Goal: Task Accomplishment & Management: Complete application form

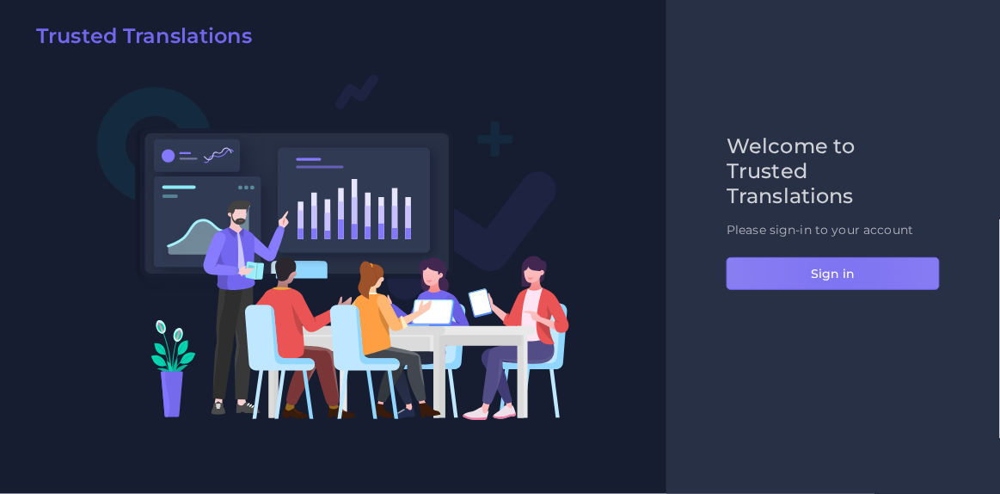
click at [844, 272] on button "Sign in" at bounding box center [833, 273] width 213 height 33
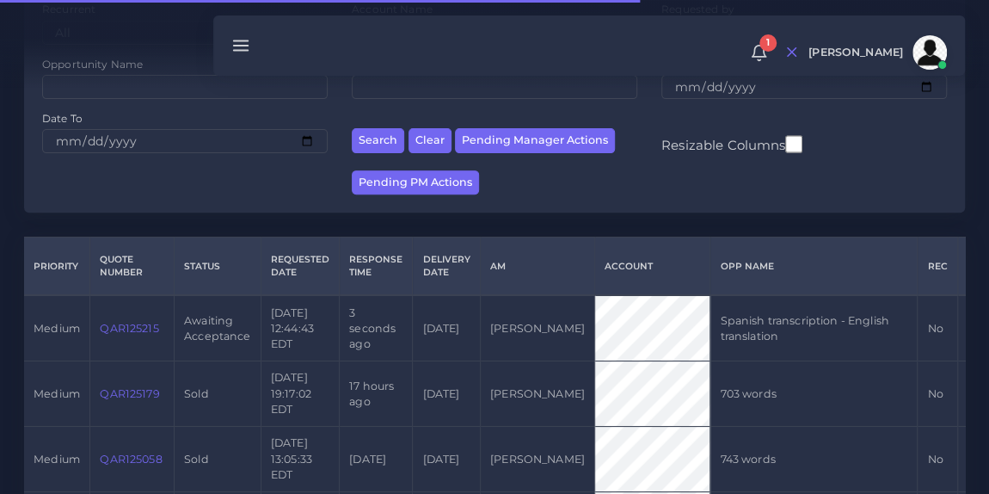
scroll to position [254, 0]
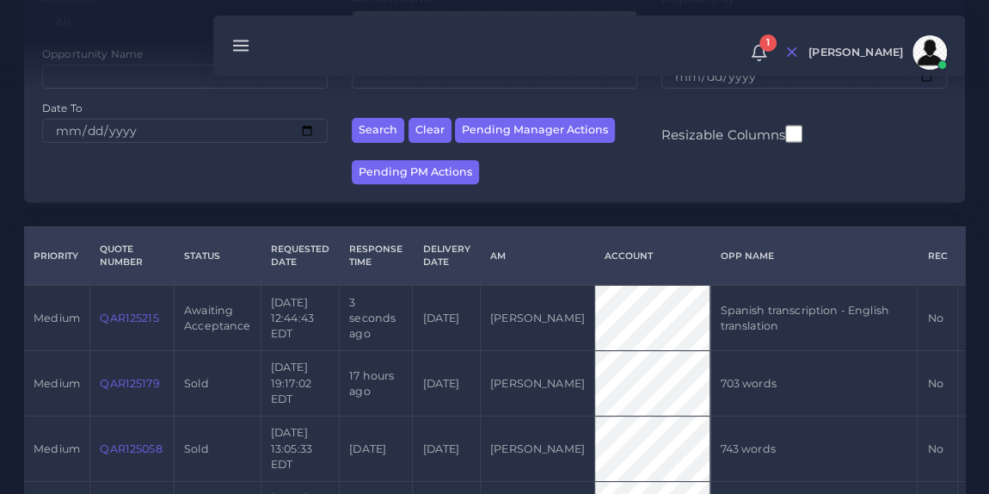
click at [123, 324] on link "QAR125215" at bounding box center [129, 317] width 58 height 13
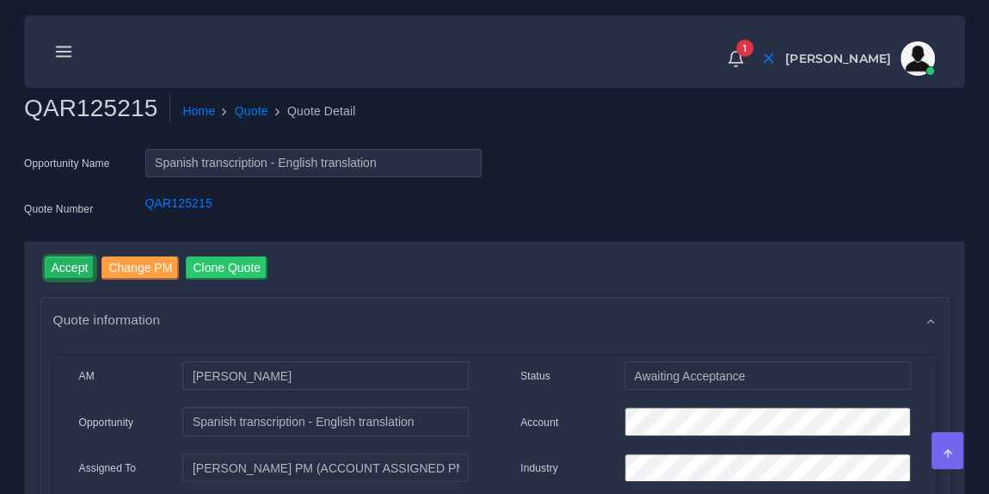
click at [63, 270] on input "Accept" at bounding box center [70, 267] width 51 height 23
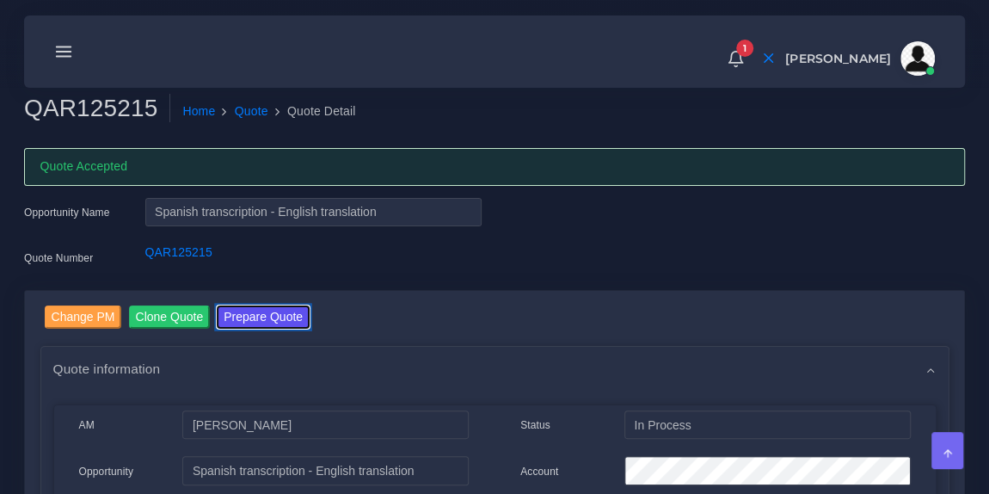
click at [246, 310] on button "Prepare Quote" at bounding box center [263, 316] width 93 height 23
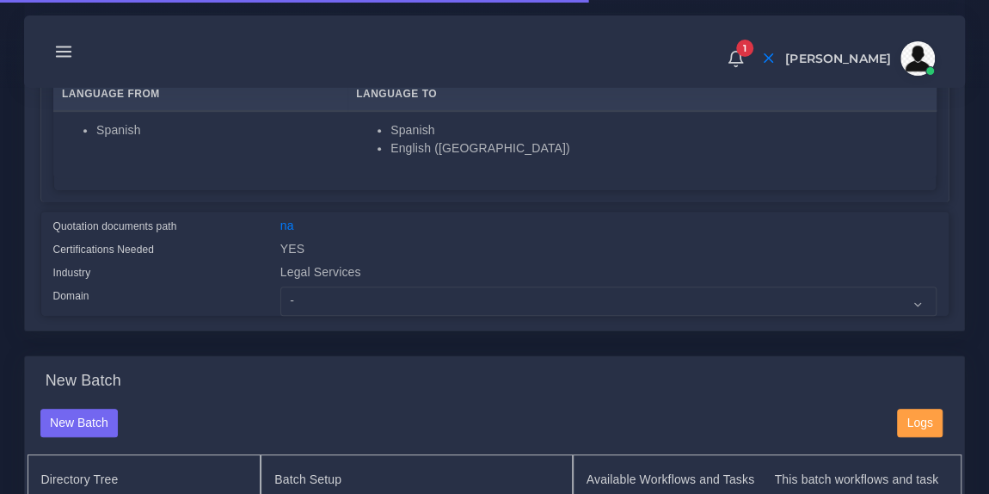
scroll to position [343, 0]
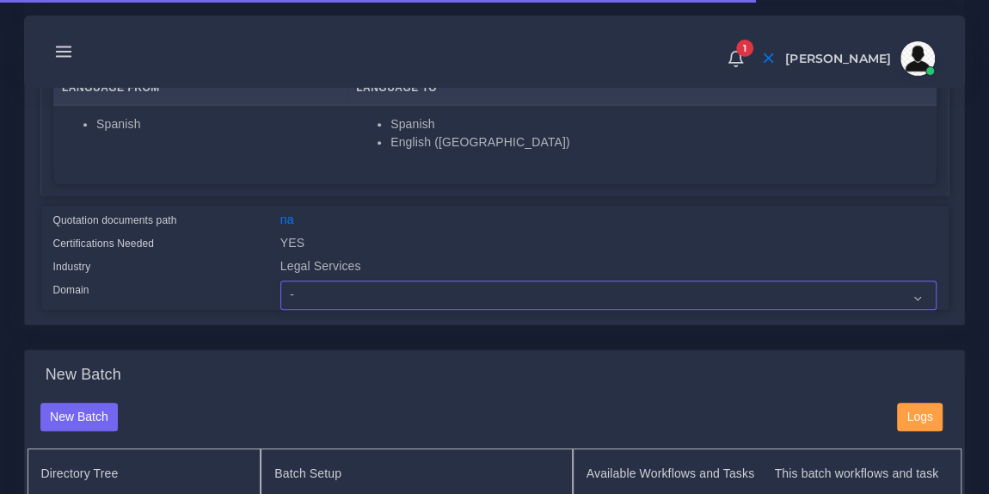
click at [380, 299] on select "- Advertising and Media Agriculture, Forestry and Fishing Architecture, Buildin…" at bounding box center [608, 294] width 656 height 29
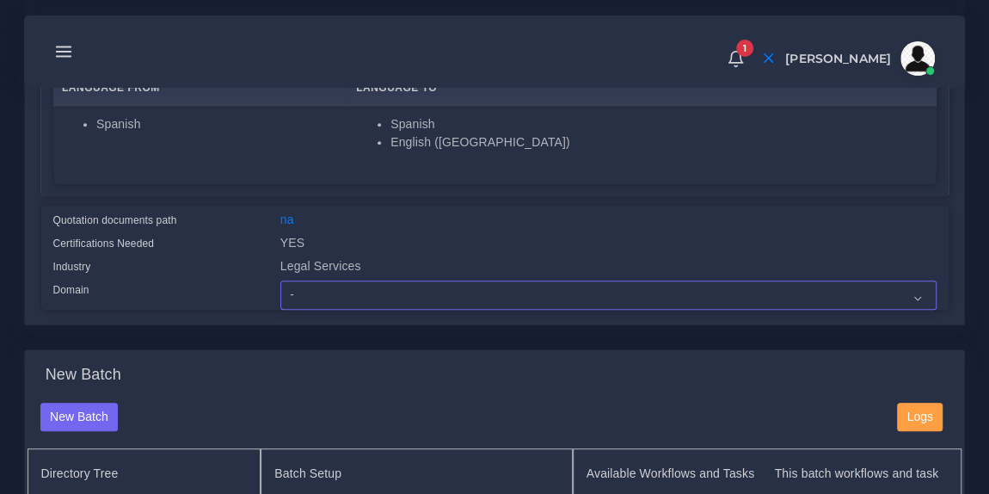
select select "Legal Services"
click at [280, 280] on select "- Advertising and Media Agriculture, Forestry and Fishing Architecture, Buildin…" at bounding box center [608, 294] width 656 height 29
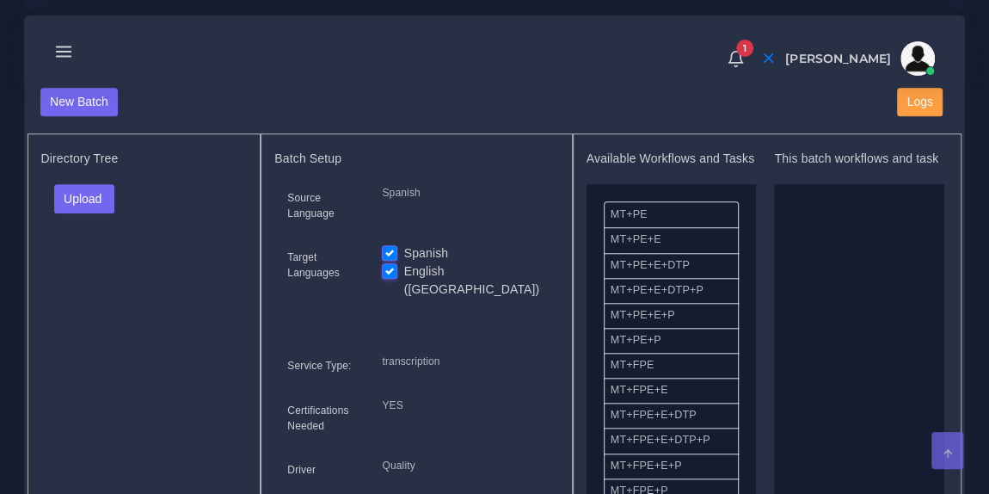
scroll to position [670, 0]
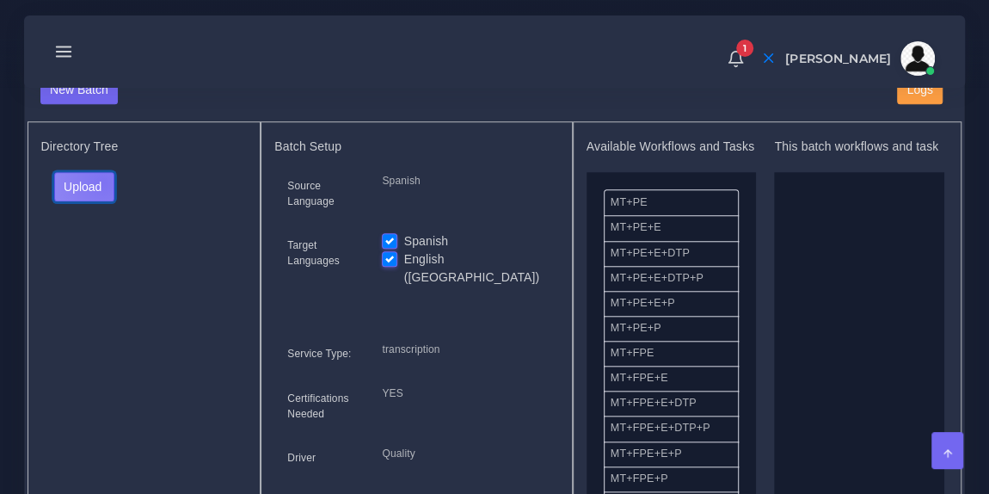
click at [102, 178] on button "Upload" at bounding box center [84, 186] width 61 height 29
click at [107, 254] on label "Files" at bounding box center [114, 250] width 119 height 21
click at [404, 255] on label "English ([GEOGRAPHIC_DATA])" at bounding box center [475, 268] width 142 height 36
click at [392, 255] on input "English ([GEOGRAPHIC_DATA])" at bounding box center [389, 257] width 15 height 15
click at [404, 255] on label "English ([GEOGRAPHIC_DATA])" at bounding box center [475, 268] width 142 height 36
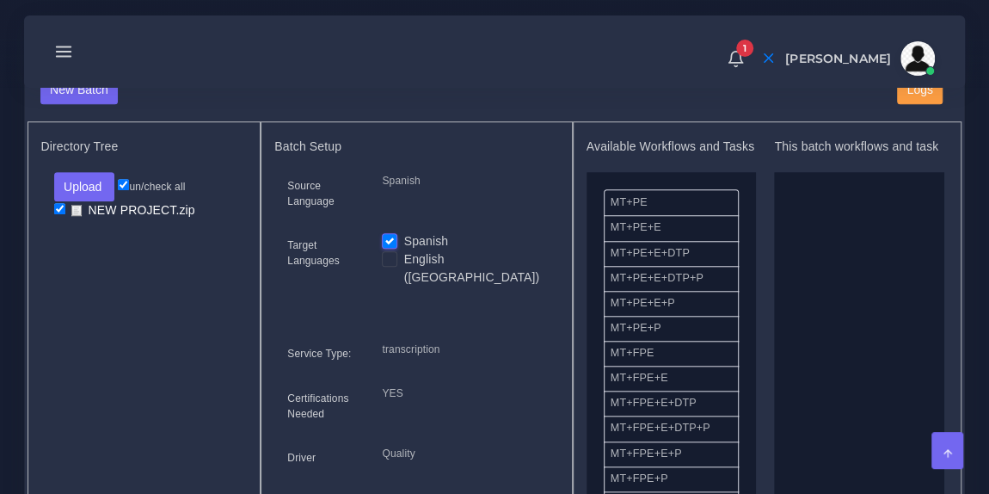
click at [392, 255] on input "English ([GEOGRAPHIC_DATA])" at bounding box center [389, 257] width 15 height 15
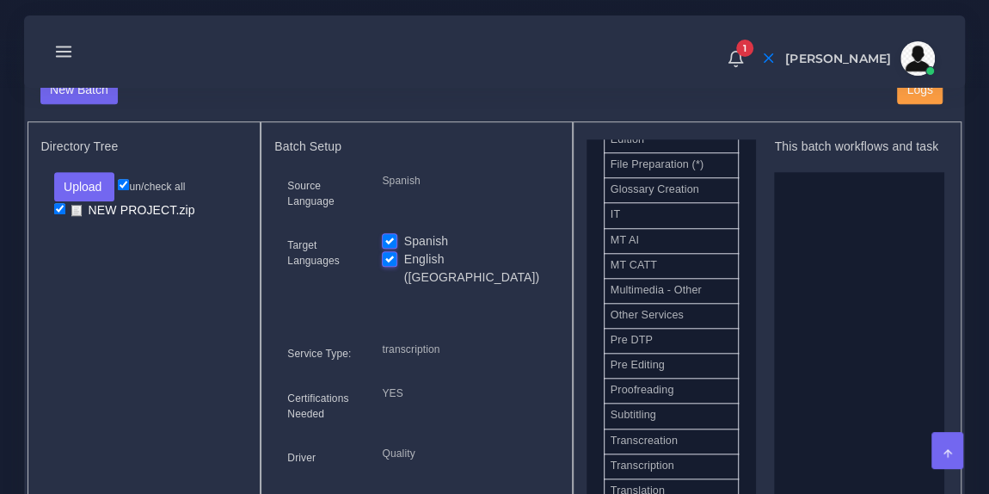
scroll to position [839, 0]
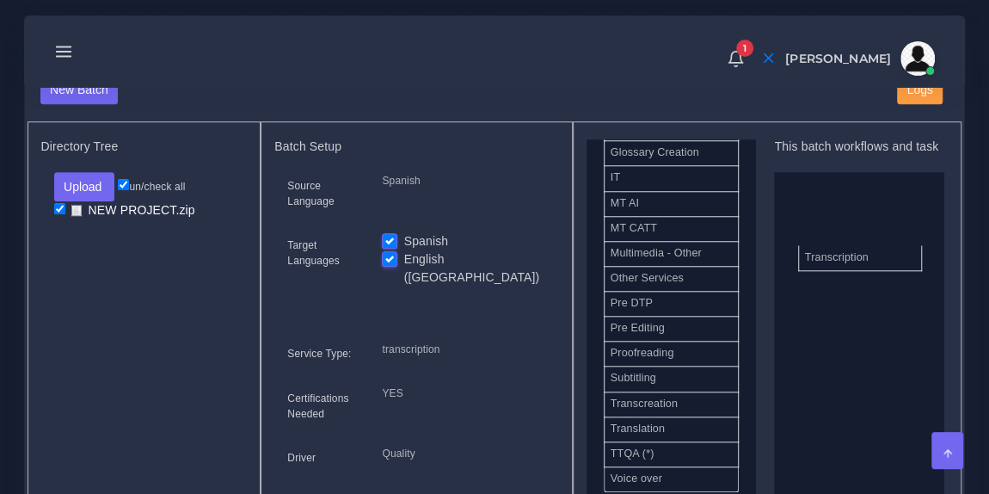
drag, startPoint x: 691, startPoint y: 425, endPoint x: 885, endPoint y: 255, distance: 258.4
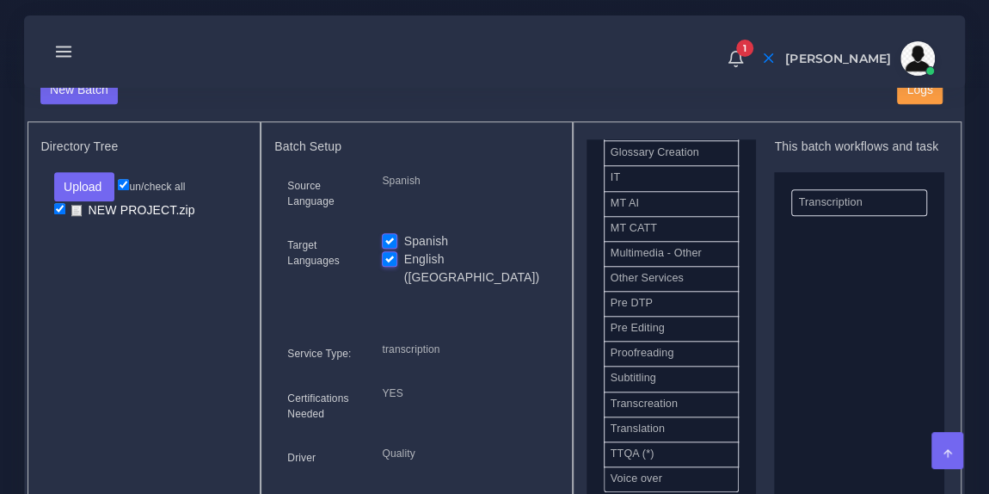
click at [404, 255] on label "English ([GEOGRAPHIC_DATA])" at bounding box center [475, 268] width 142 height 36
click at [390, 255] on input "English ([GEOGRAPHIC_DATA])" at bounding box center [389, 257] width 15 height 15
checkbox input "false"
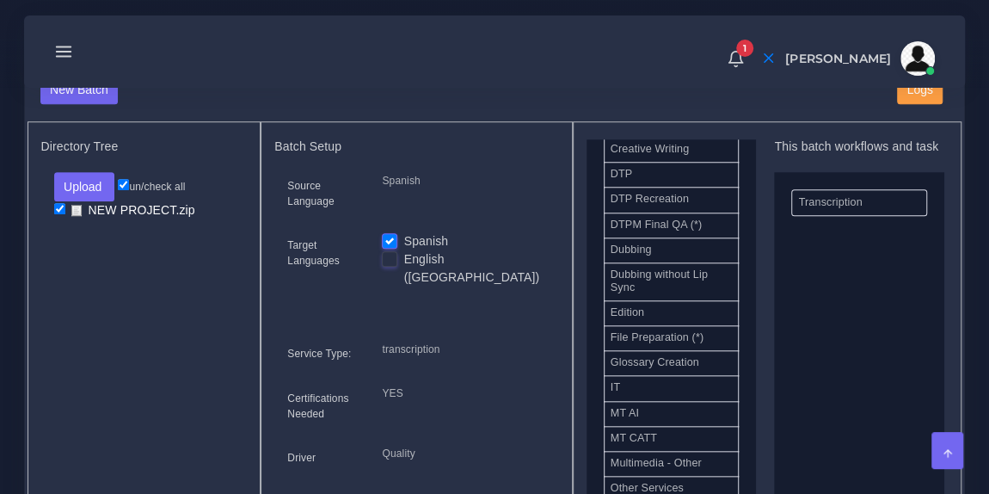
scroll to position [629, 0]
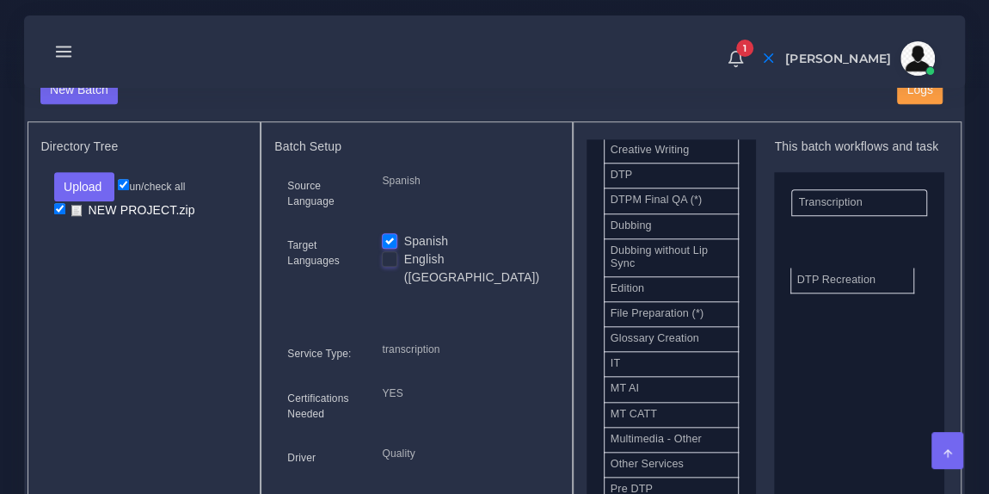
drag, startPoint x: 669, startPoint y: 204, endPoint x: 857, endPoint y: 279, distance: 201.8
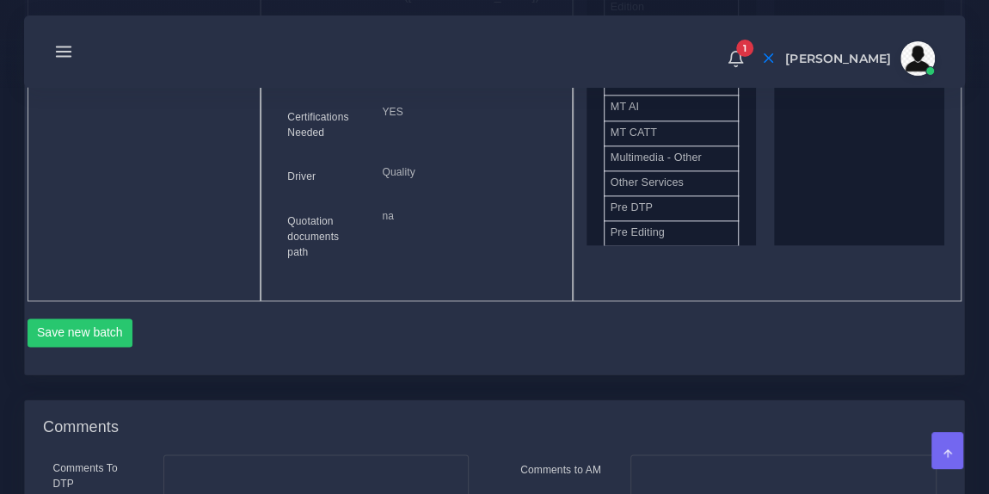
scroll to position [961, 0]
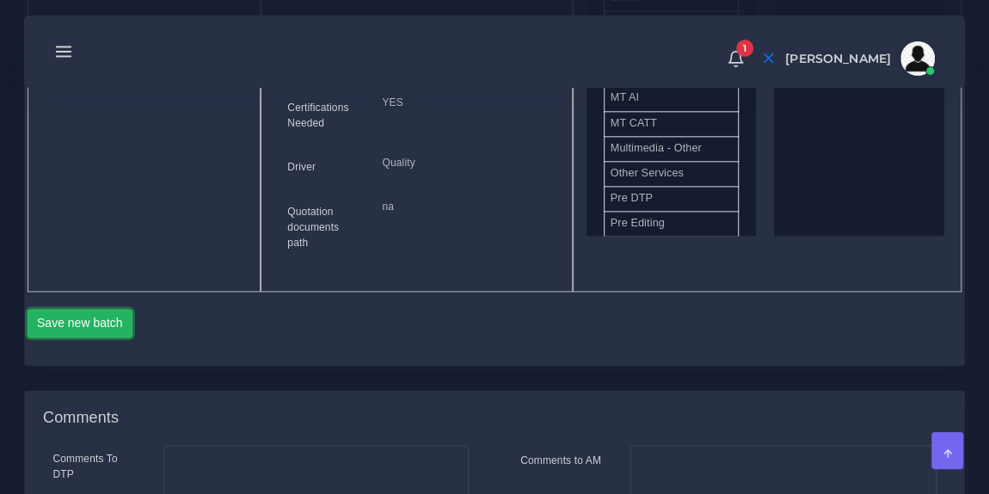
click at [120, 309] on button "Save new batch" at bounding box center [81, 323] width 106 height 29
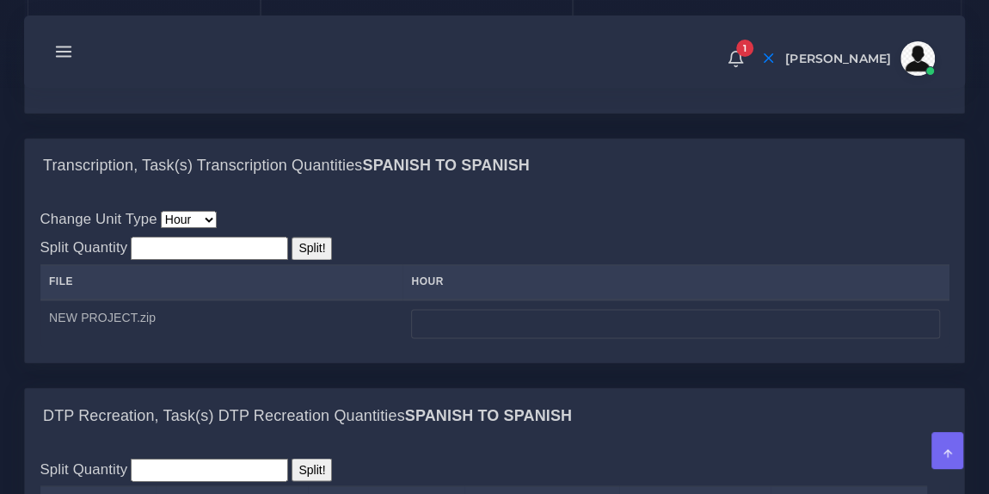
scroll to position [1267, 0]
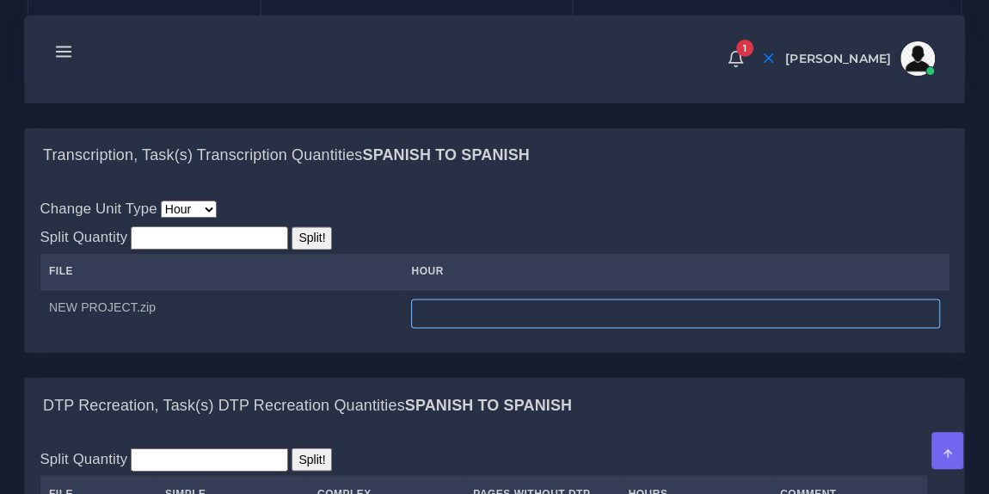
click at [461, 298] on input "number" at bounding box center [675, 312] width 529 height 29
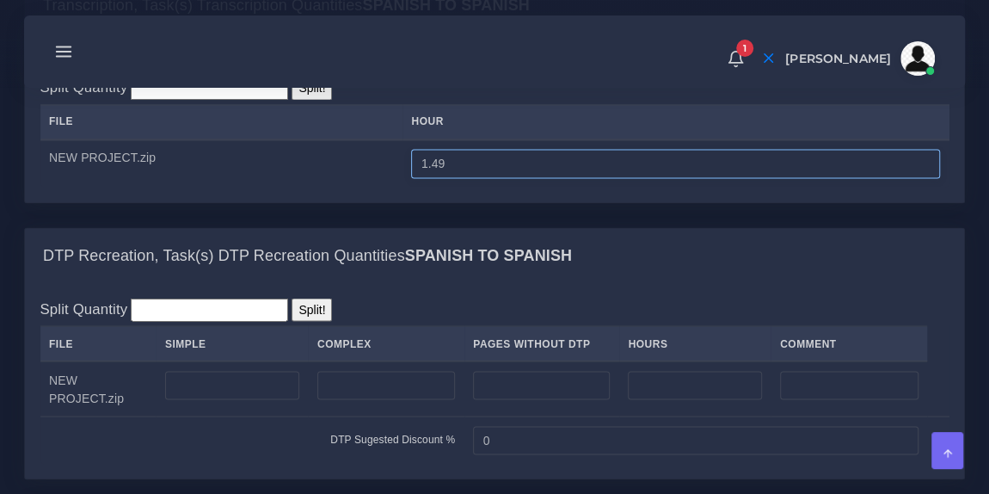
scroll to position [1419, 0]
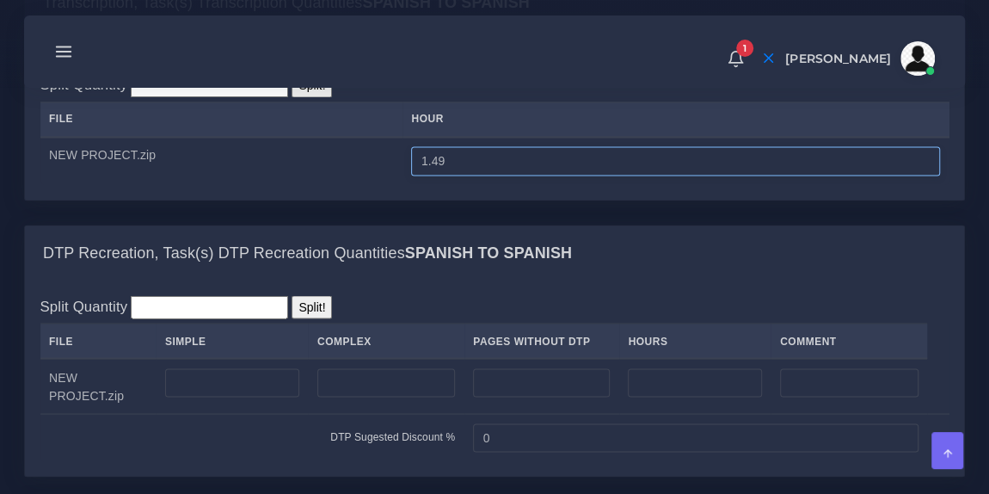
type input "1.49"
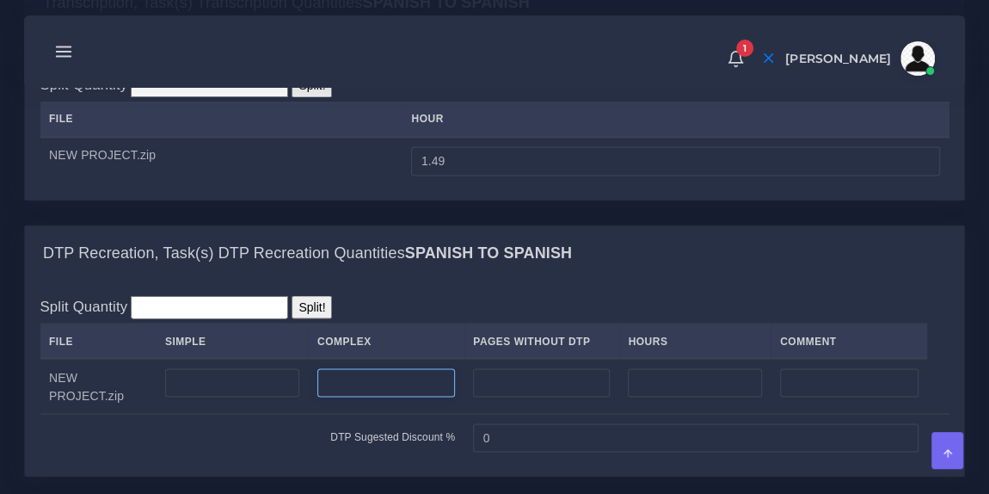
click at [343, 368] on input "number" at bounding box center [386, 382] width 138 height 29
type input "35"
click at [407, 295] on div "Split Quantity Split! File Simple Complex Pages Without DTP Hours Comment NEW P…" at bounding box center [494, 378] width 909 height 166
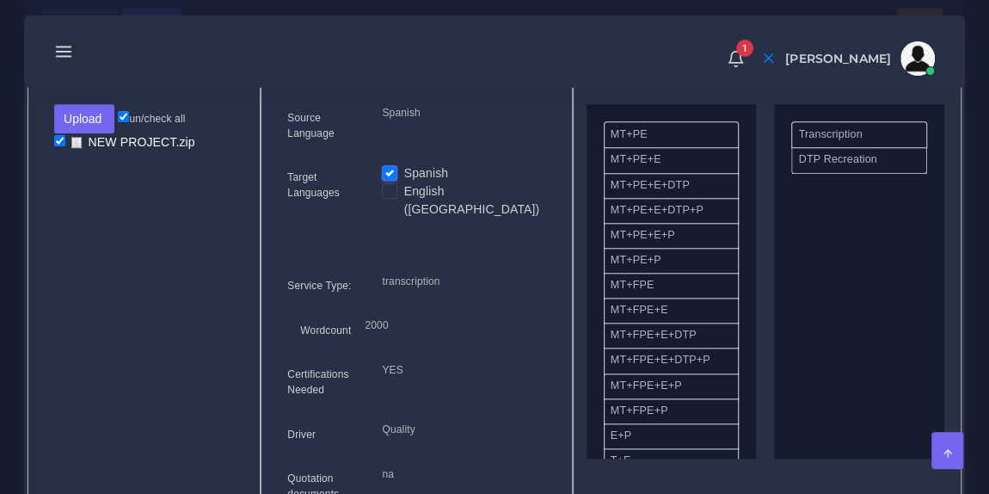
scroll to position [731, 0]
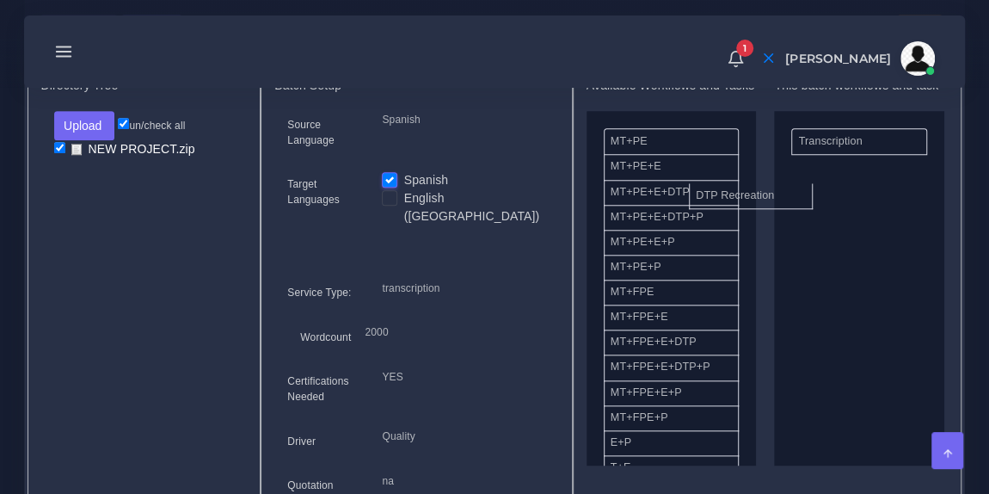
drag, startPoint x: 833, startPoint y: 182, endPoint x: 685, endPoint y: 204, distance: 150.3
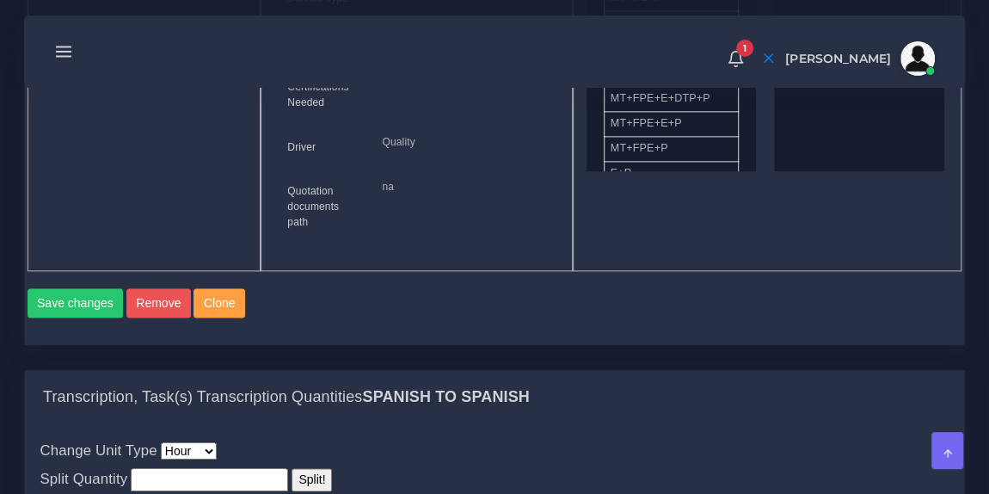
scroll to position [1033, 0]
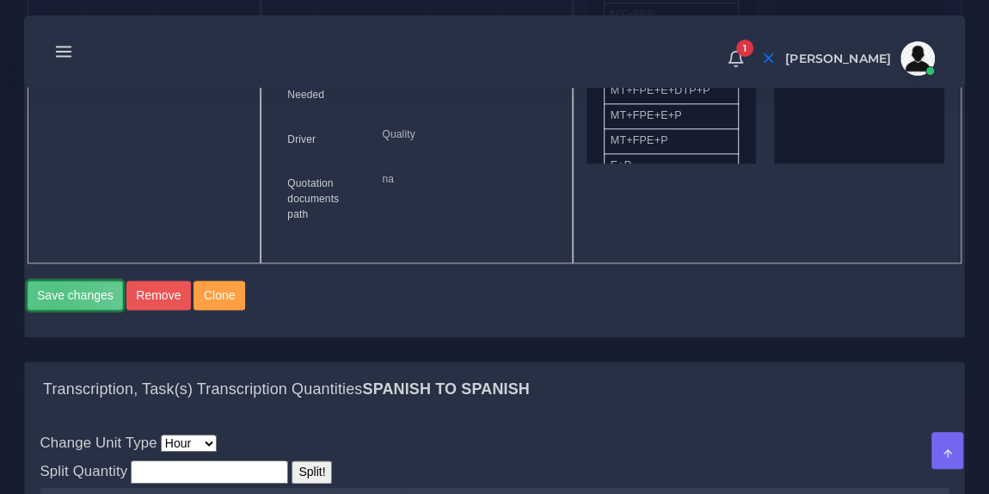
click at [52, 280] on button "Save changes" at bounding box center [76, 294] width 96 height 29
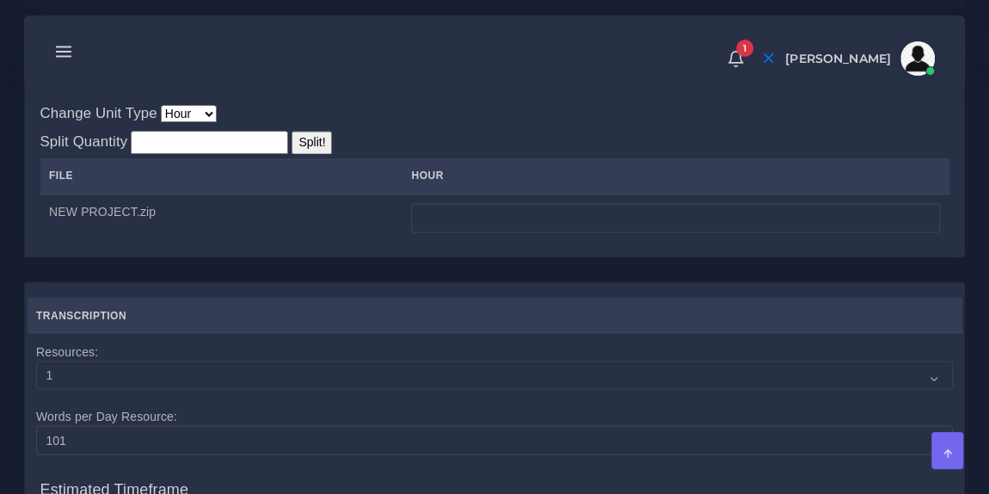
scroll to position [1413, 0]
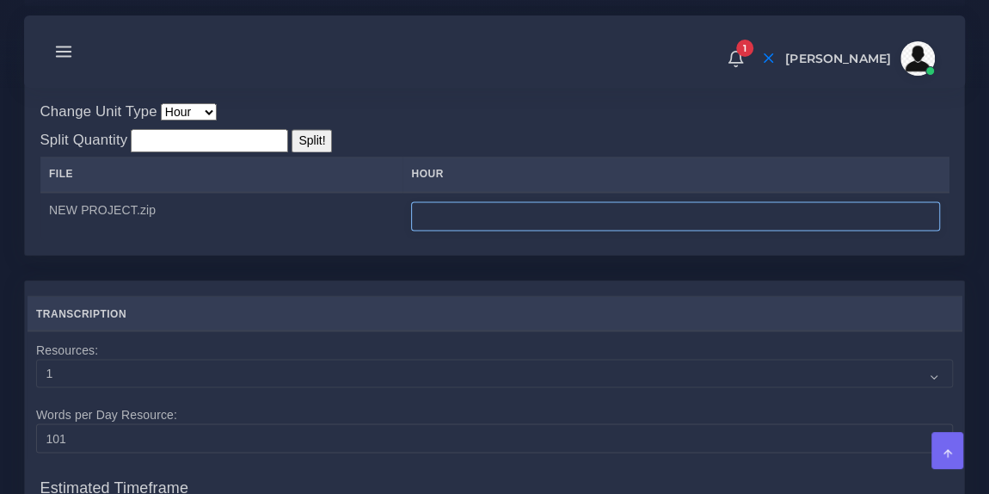
click at [440, 201] on input "number" at bounding box center [675, 215] width 529 height 29
type input "1.5"
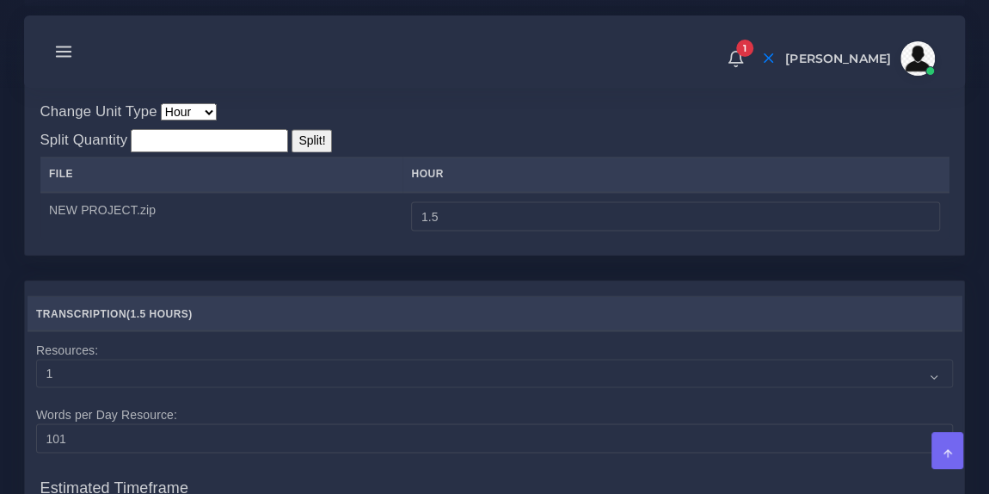
click at [362, 201] on td "NEW PROJECT.zip" at bounding box center [221, 216] width 362 height 48
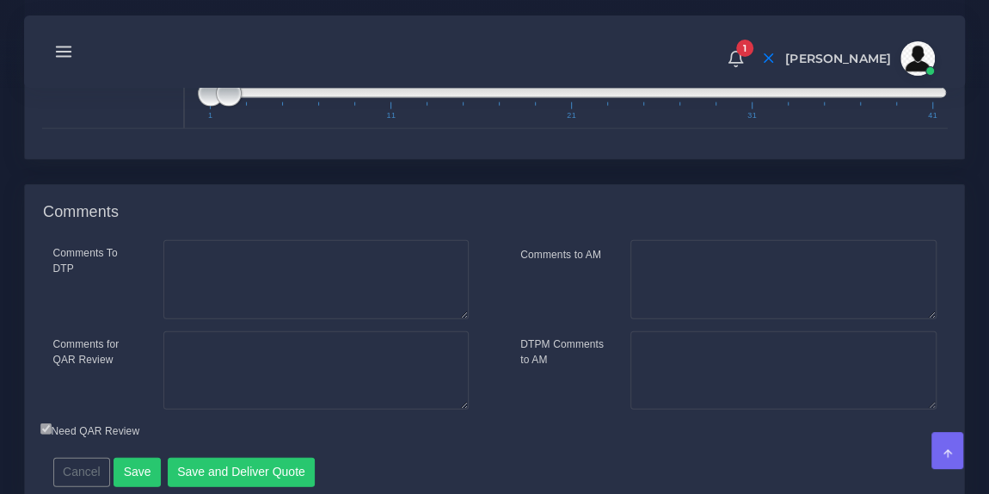
scroll to position [1971, 0]
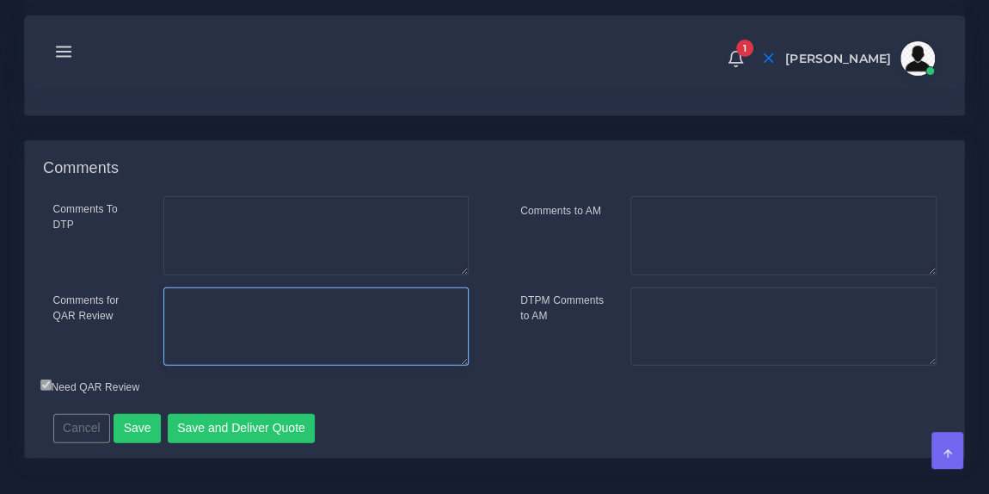
click at [232, 287] on textarea "Comments for QAR Review" at bounding box center [315, 326] width 305 height 79
type textarea "9 minutes of audio (29 files)."
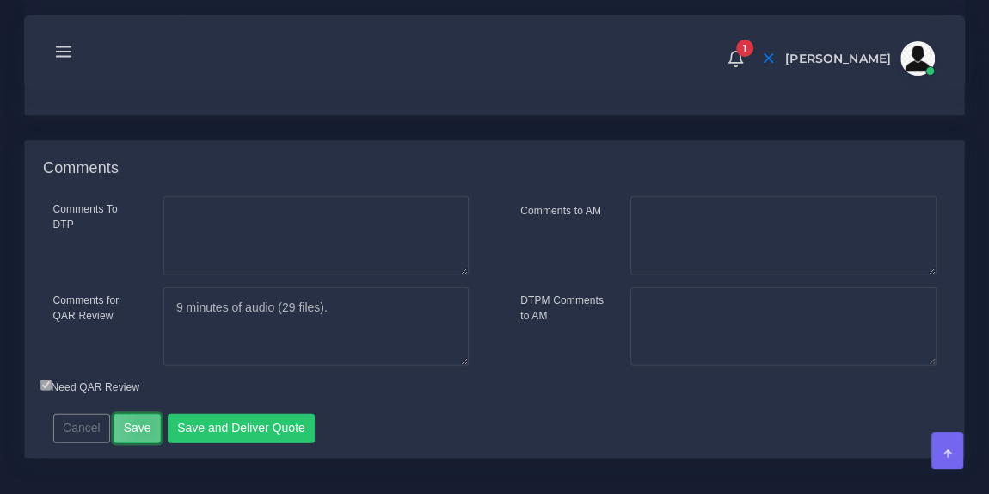
click at [140, 414] on button "Save" at bounding box center [137, 428] width 47 height 29
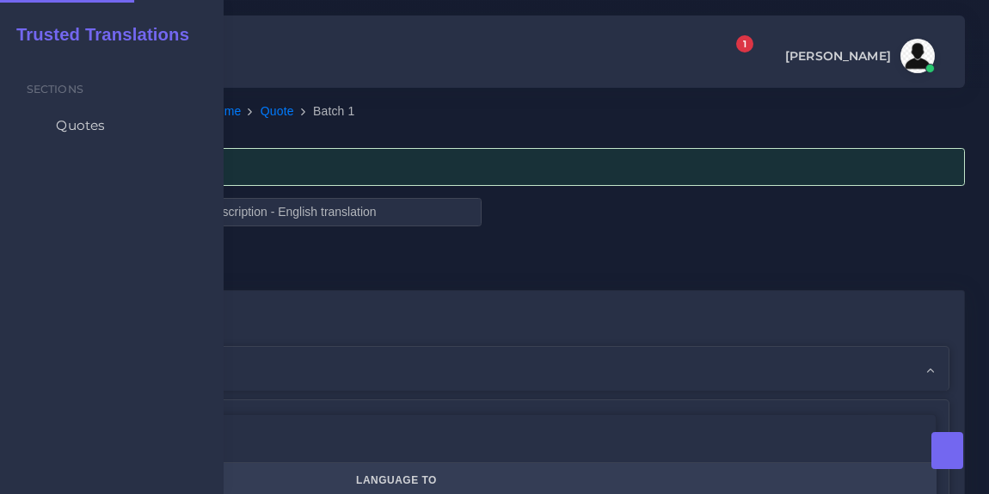
checkbox input "true"
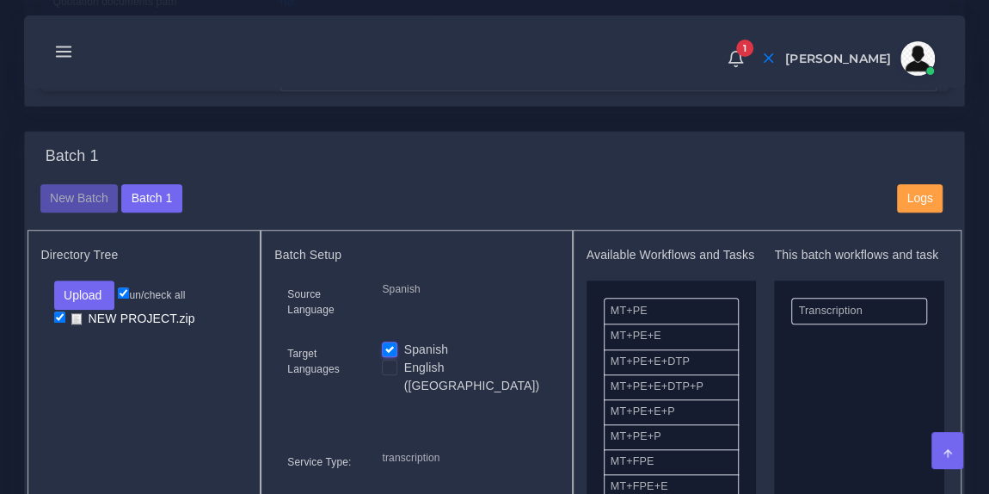
scroll to position [599, 0]
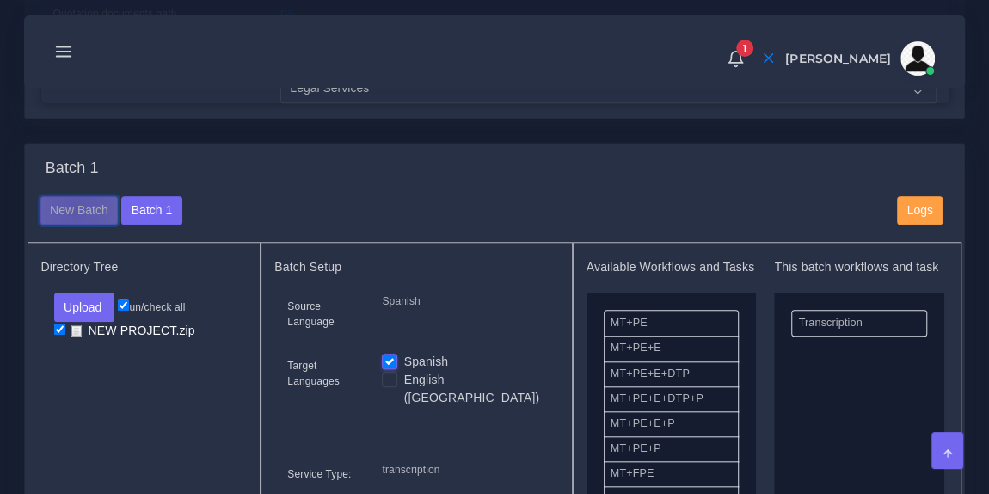
click at [77, 206] on button "New Batch" at bounding box center [79, 210] width 78 height 29
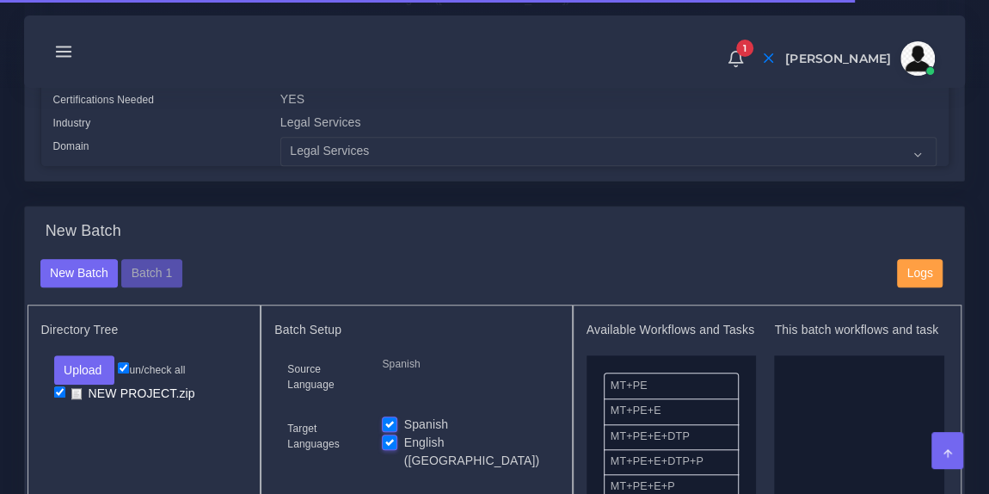
scroll to position [489, 0]
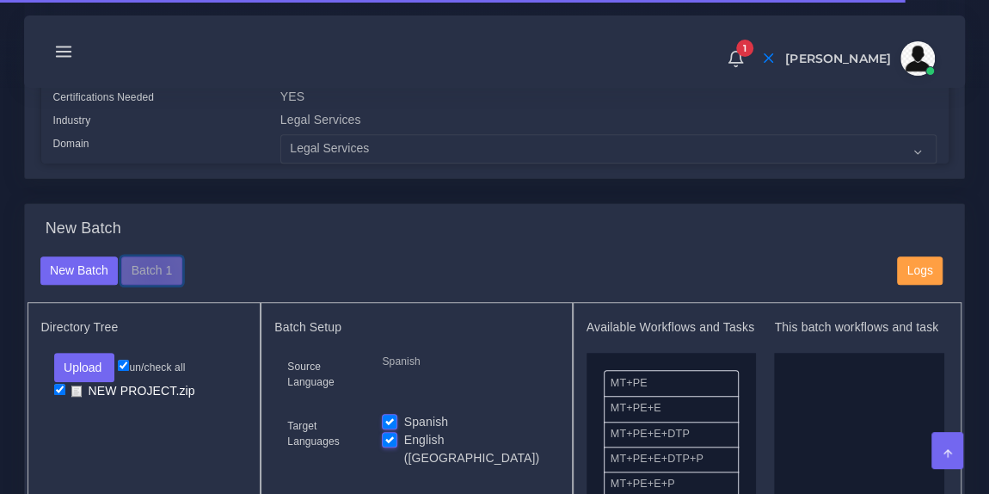
click at [150, 272] on button "Batch 1" at bounding box center [151, 270] width 60 height 29
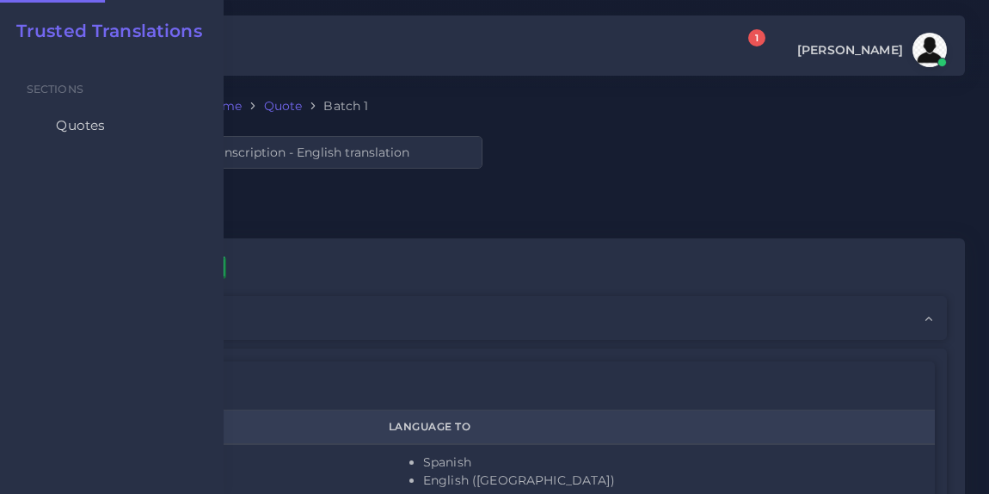
checkbox input "true"
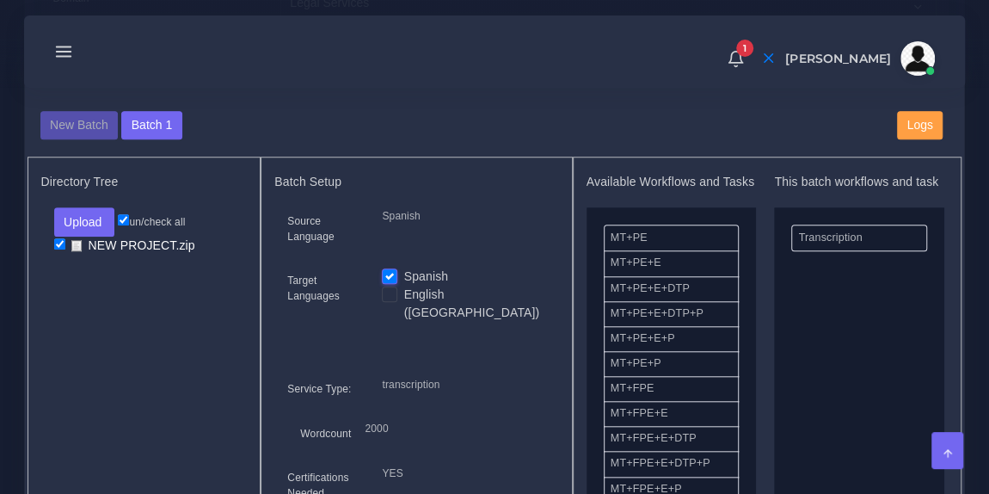
scroll to position [636, 0]
click at [89, 117] on button "New Batch" at bounding box center [79, 124] width 78 height 29
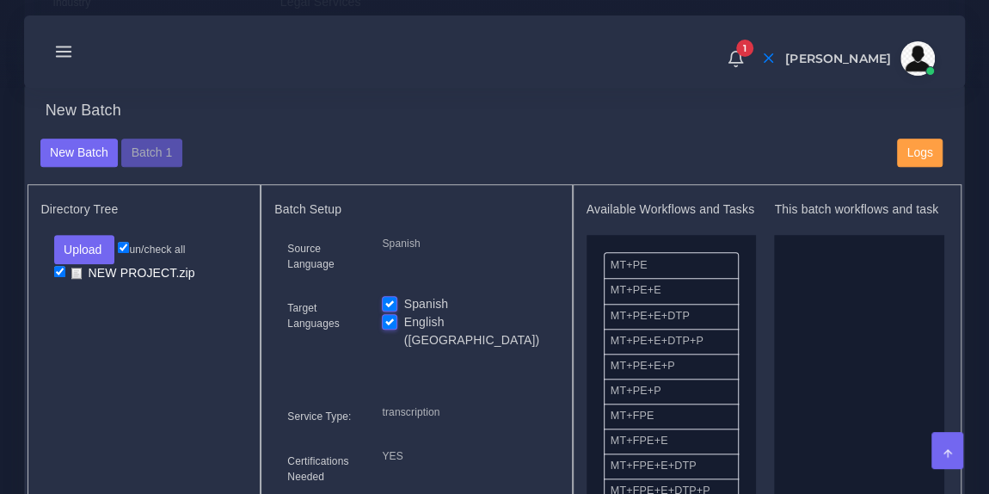
scroll to position [608, 0]
click at [404, 296] on label "Spanish" at bounding box center [426, 303] width 45 height 18
click at [394, 296] on input "Spanish" at bounding box center [389, 301] width 15 height 15
checkbox input "false"
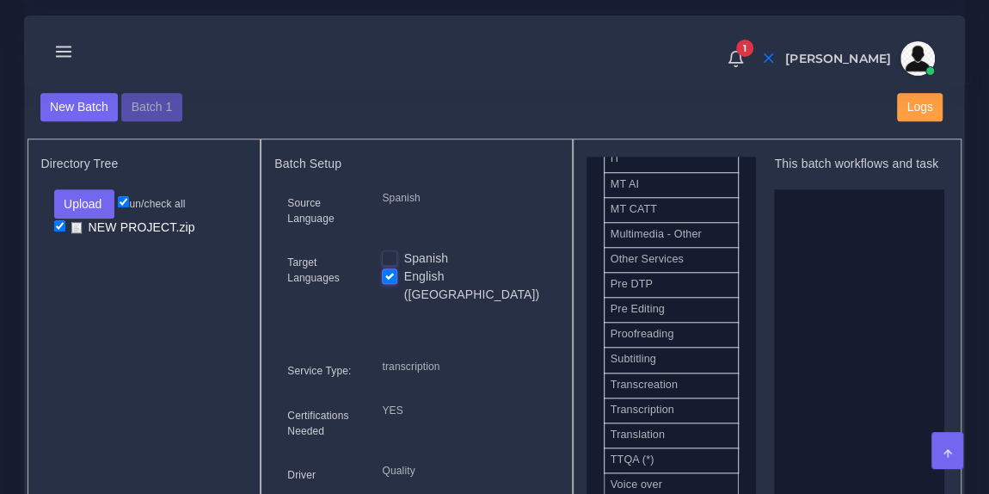
scroll to position [851, 0]
drag, startPoint x: 676, startPoint y: 428, endPoint x: 837, endPoint y: 301, distance: 205.1
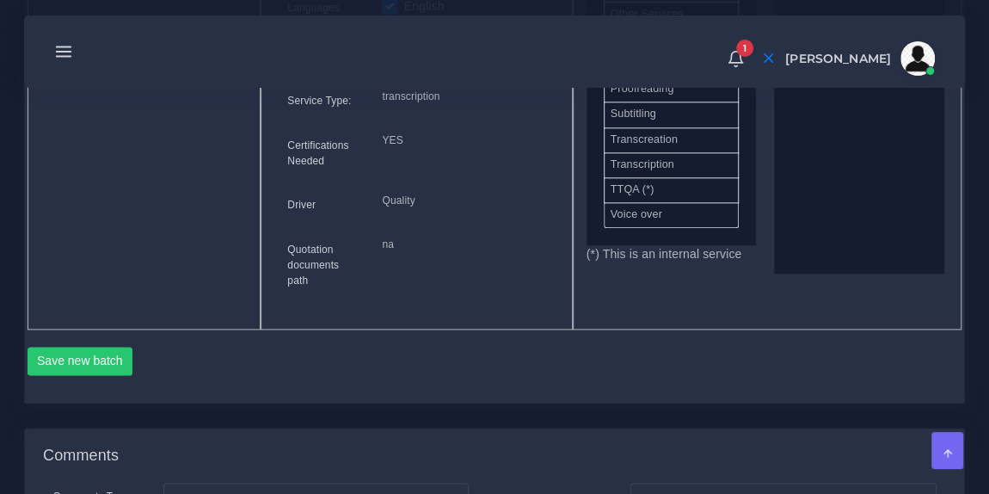
scroll to position [961, 0]
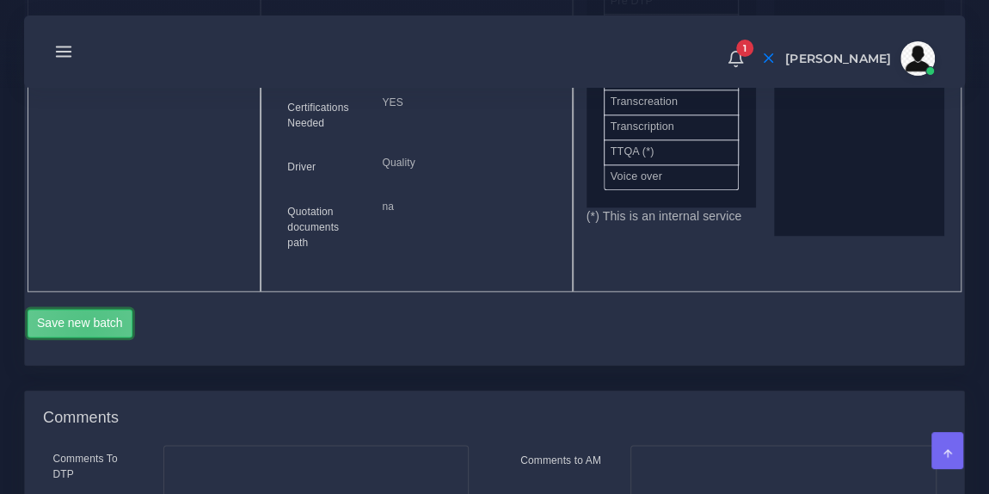
click at [87, 309] on button "Save new batch" at bounding box center [81, 323] width 106 height 29
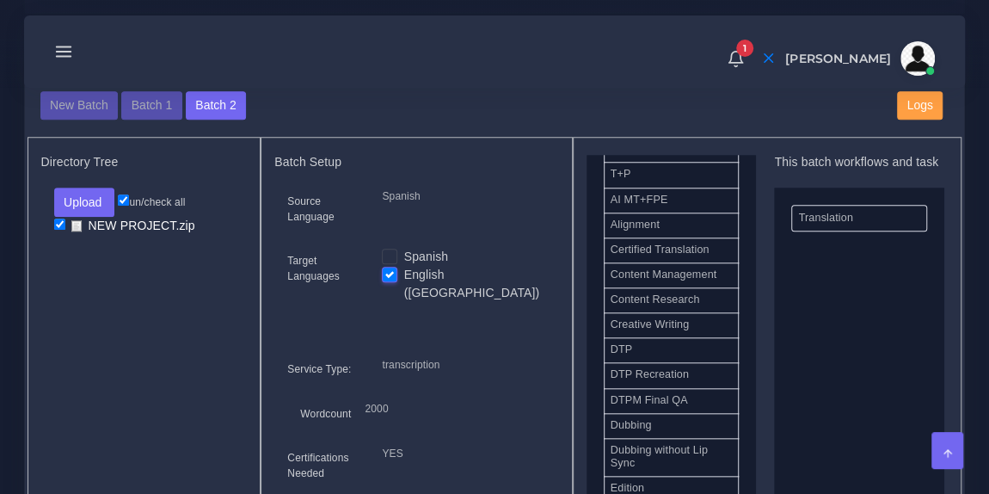
scroll to position [501, 0]
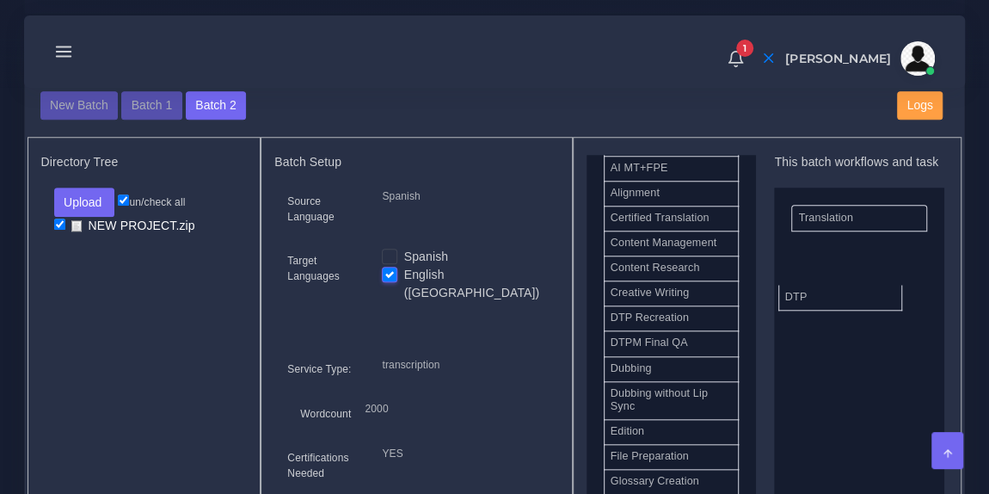
drag, startPoint x: 661, startPoint y: 322, endPoint x: 845, endPoint y: 292, distance: 186.3
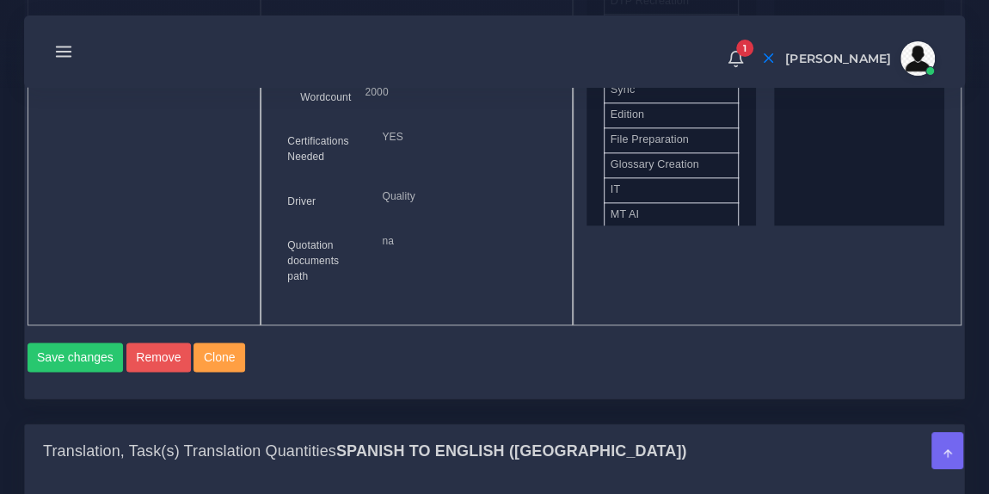
scroll to position [1010, 0]
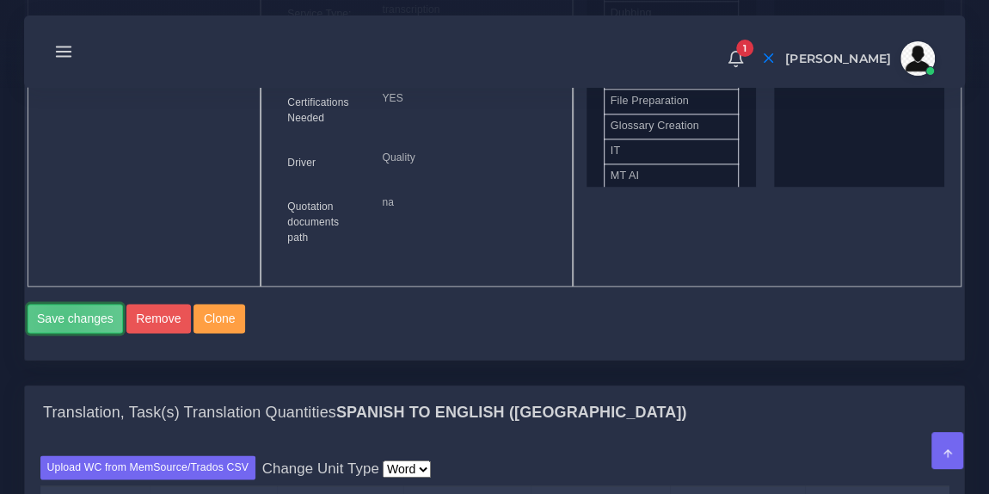
click at [62, 304] on button "Save changes" at bounding box center [76, 318] width 96 height 29
click at [89, 304] on button "Save changes" at bounding box center [76, 318] width 96 height 29
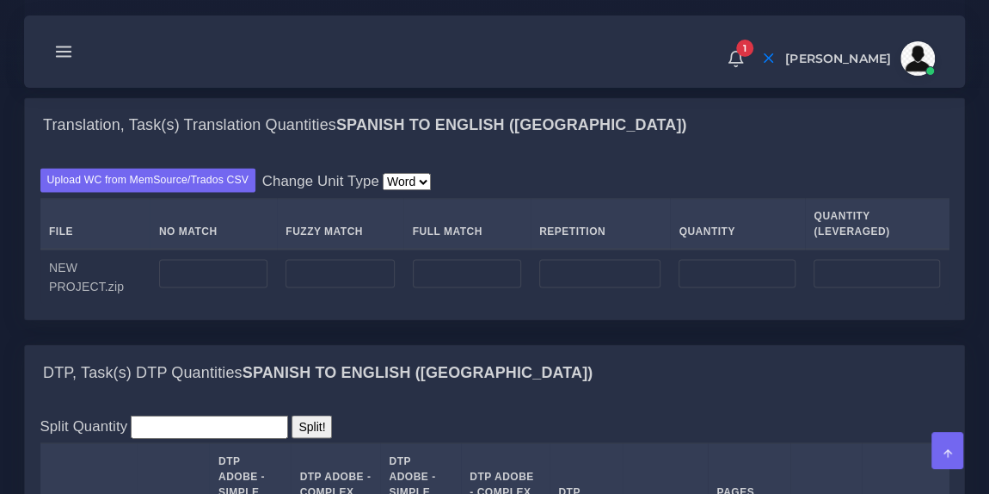
scroll to position [1354, 0]
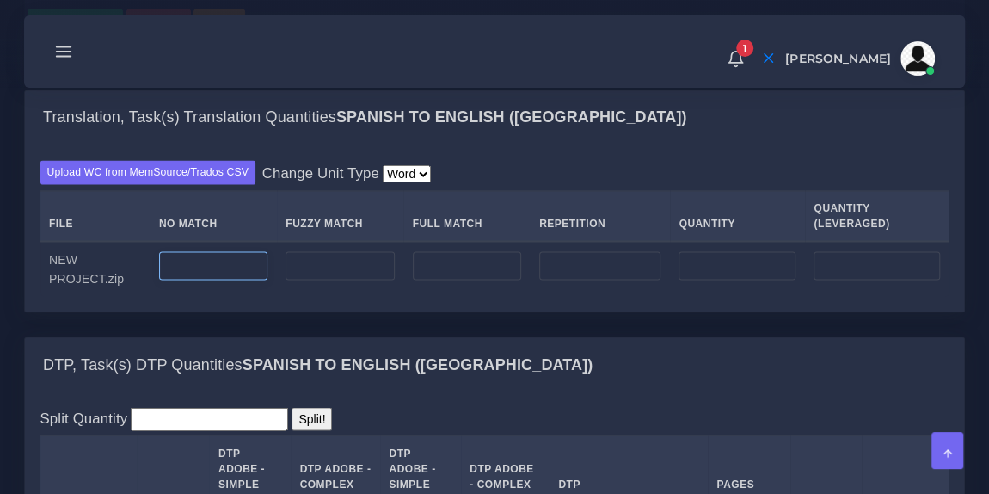
click at [224, 251] on input "number" at bounding box center [213, 265] width 108 height 29
type input "2000"
click at [229, 261] on td "2000" at bounding box center [213, 268] width 126 height 55
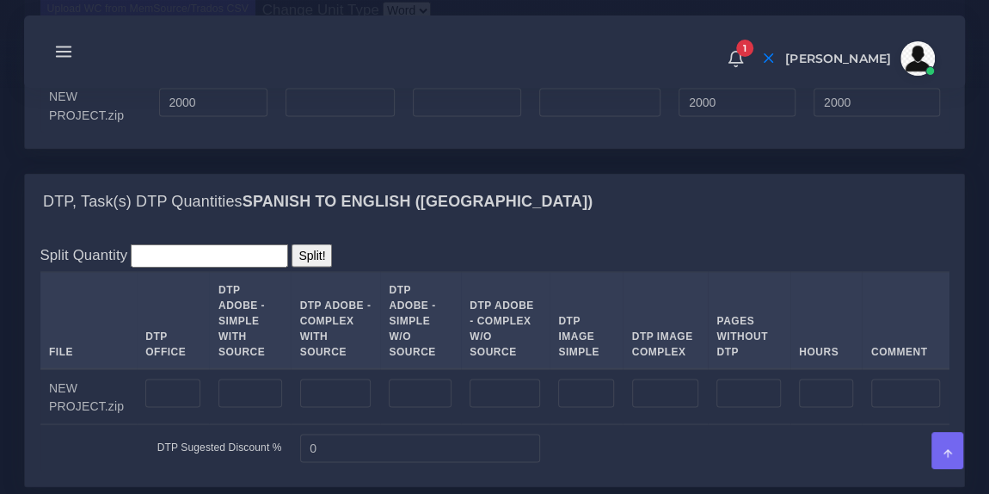
scroll to position [1520, 0]
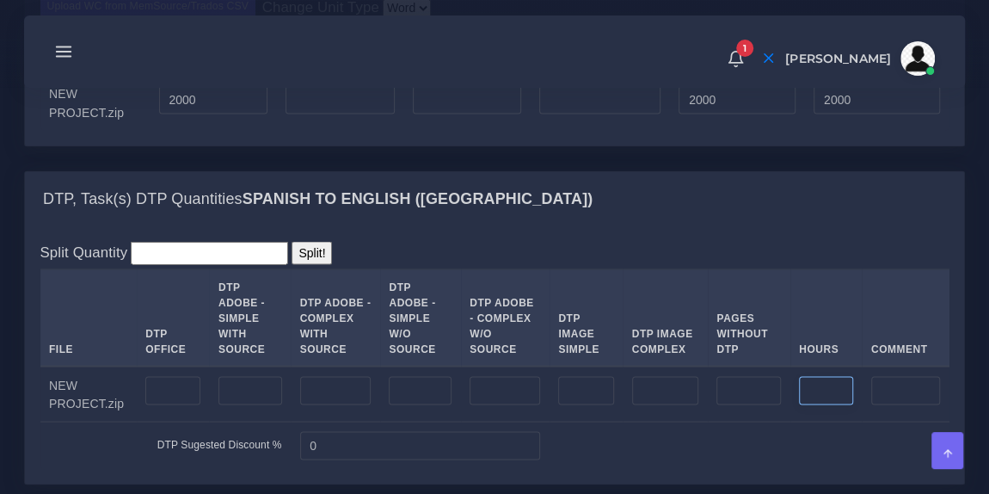
click at [812, 376] on input "number" at bounding box center [826, 390] width 54 height 29
type input "3"
click at [752, 199] on div "DTP, Task(s) DTP Quantities Spanish TO English (US)" at bounding box center [494, 198] width 939 height 55
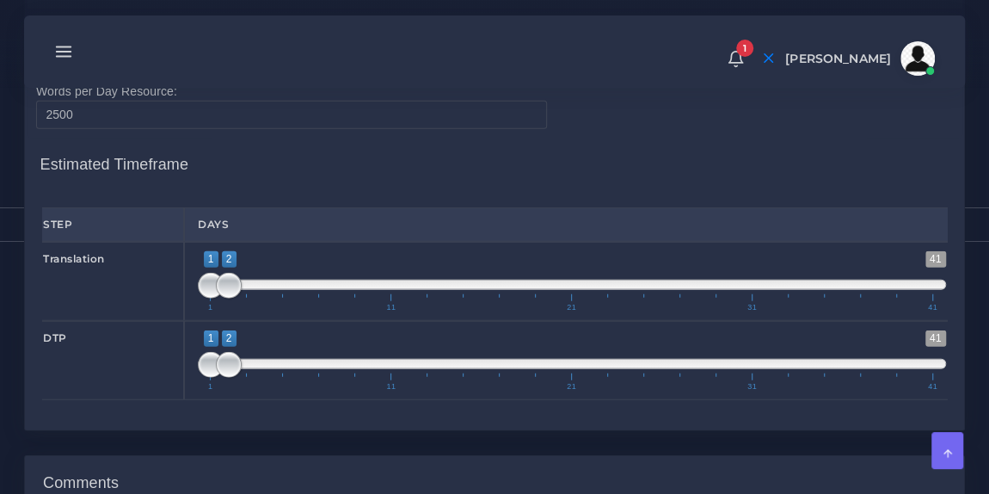
scroll to position [2073, 0]
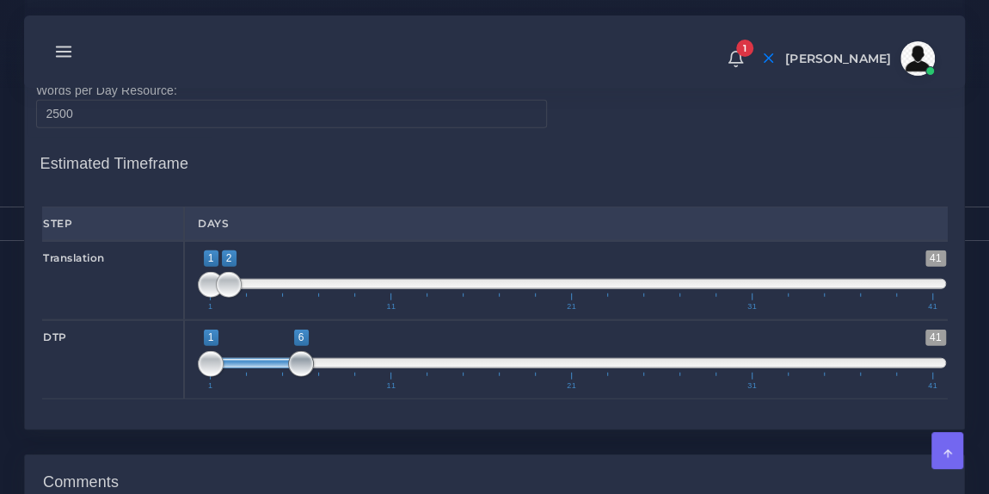
drag, startPoint x: 227, startPoint y: 314, endPoint x: 295, endPoint y: 317, distance: 68.0
click at [295, 351] on span at bounding box center [301, 364] width 26 height 26
click at [301, 351] on span at bounding box center [301, 364] width 26 height 26
drag, startPoint x: 207, startPoint y: 316, endPoint x: 240, endPoint y: 316, distance: 32.7
click at [240, 351] on span at bounding box center [247, 364] width 26 height 26
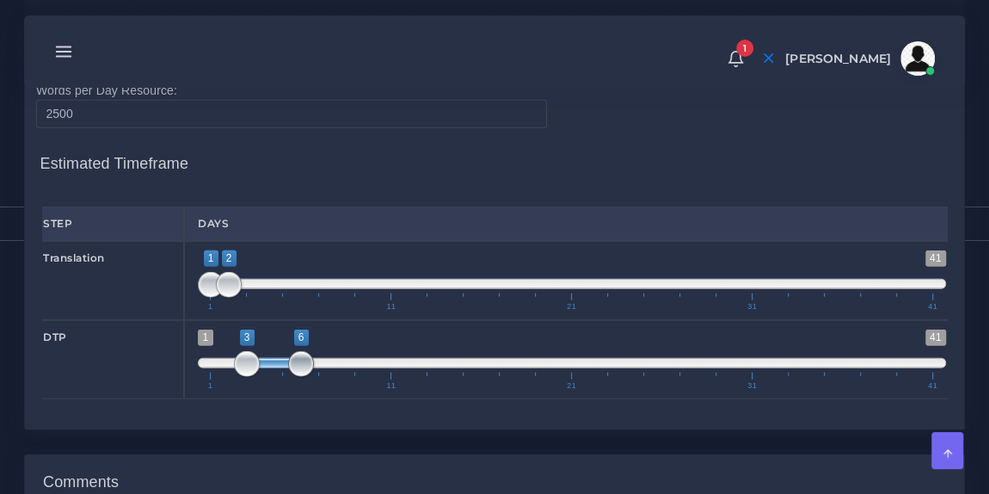
type input "3;5"
drag, startPoint x: 301, startPoint y: 315, endPoint x: 286, endPoint y: 316, distance: 14.7
click at [286, 351] on span at bounding box center [283, 364] width 26 height 26
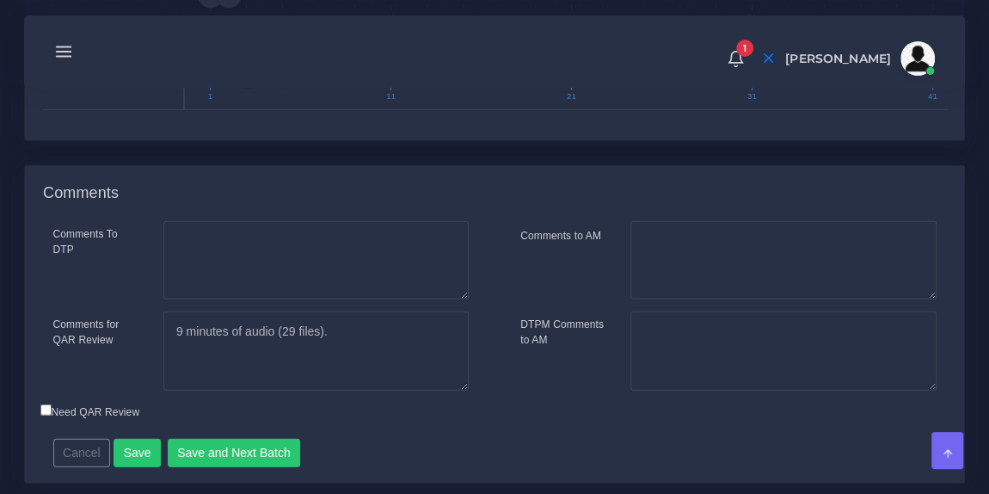
scroll to position [2367, 0]
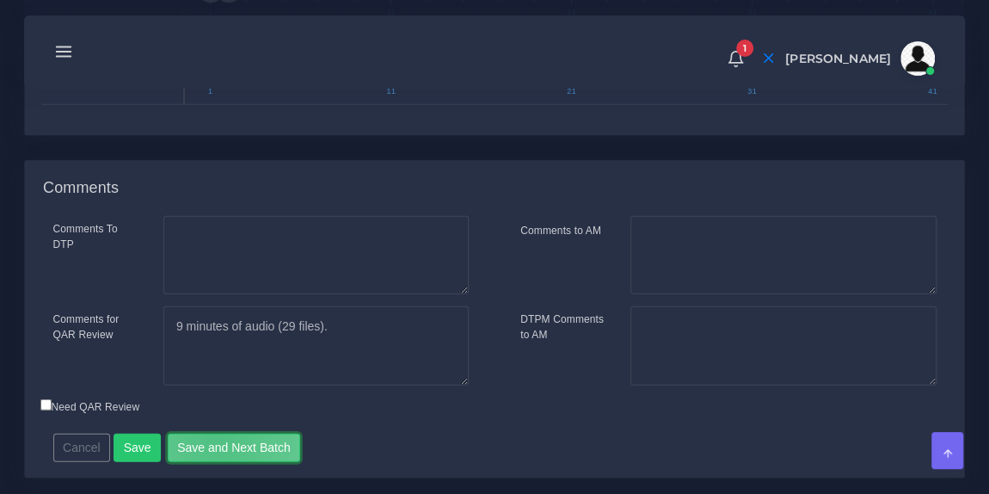
click at [212, 433] on button "Save and Next Batch" at bounding box center [234, 447] width 133 height 29
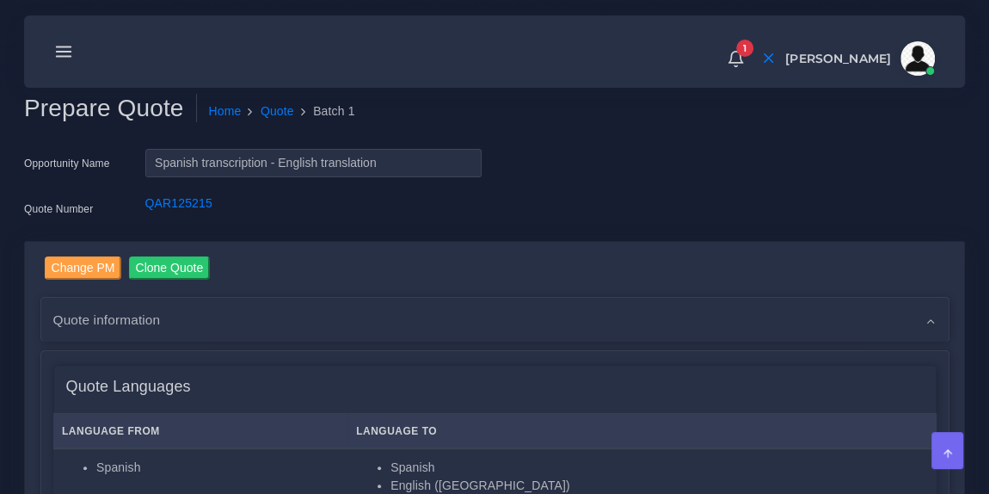
click at [66, 54] on icon at bounding box center [63, 51] width 19 height 19
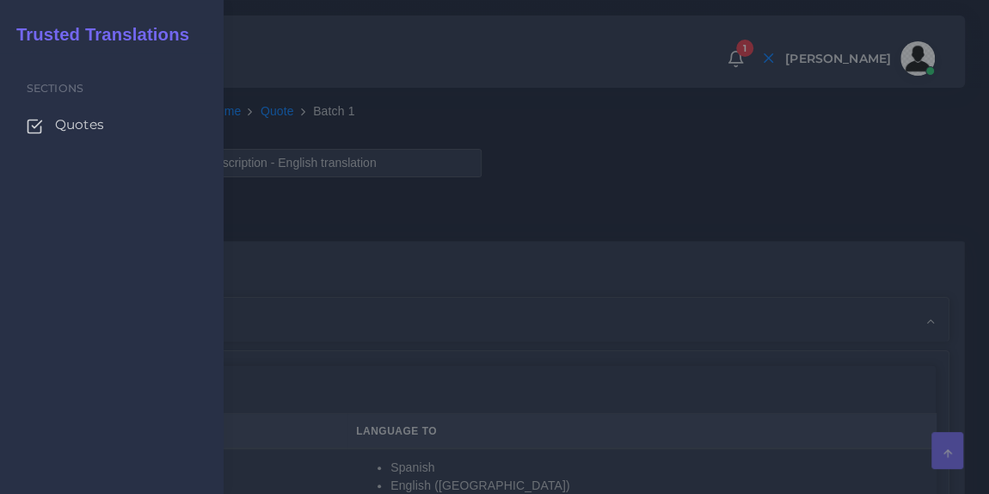
click at [347, 51] on div at bounding box center [494, 296] width 989 height 593
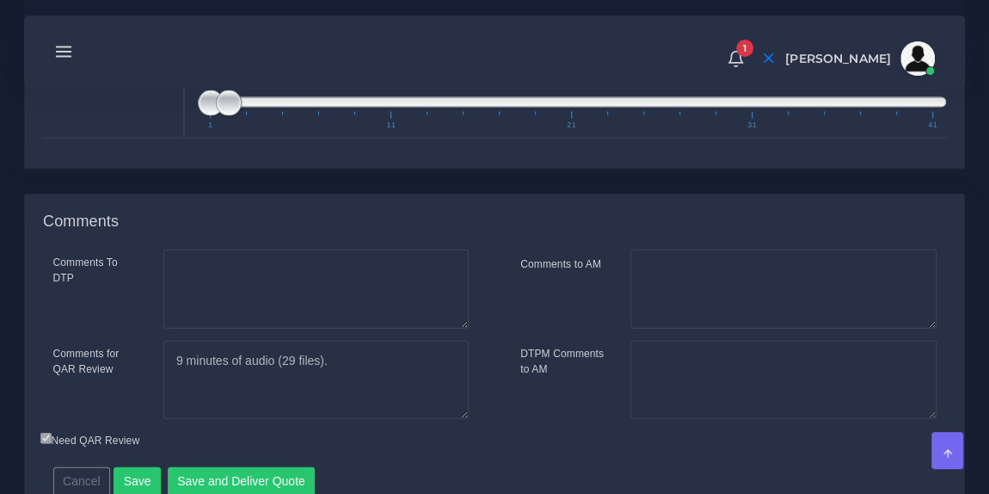
scroll to position [1923, 0]
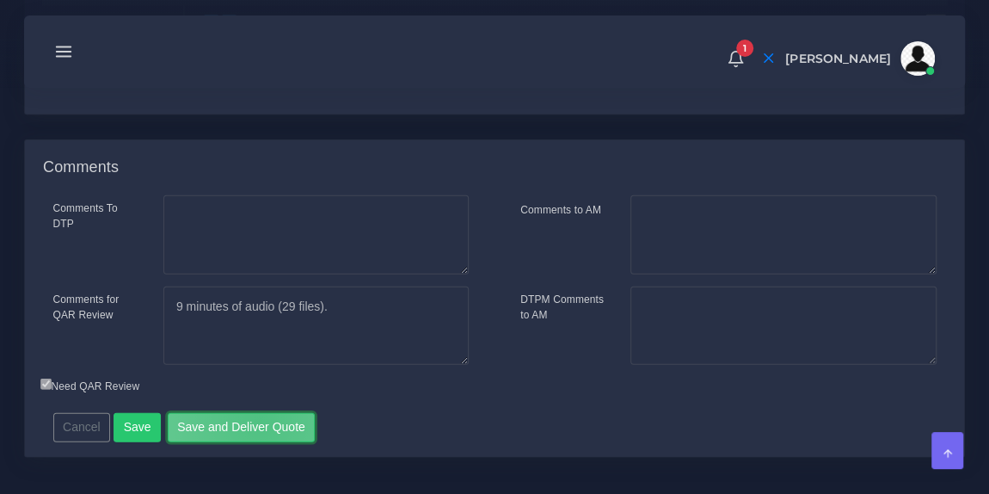
click at [252, 413] on button "Save and Deliver Quote" at bounding box center [242, 427] width 148 height 29
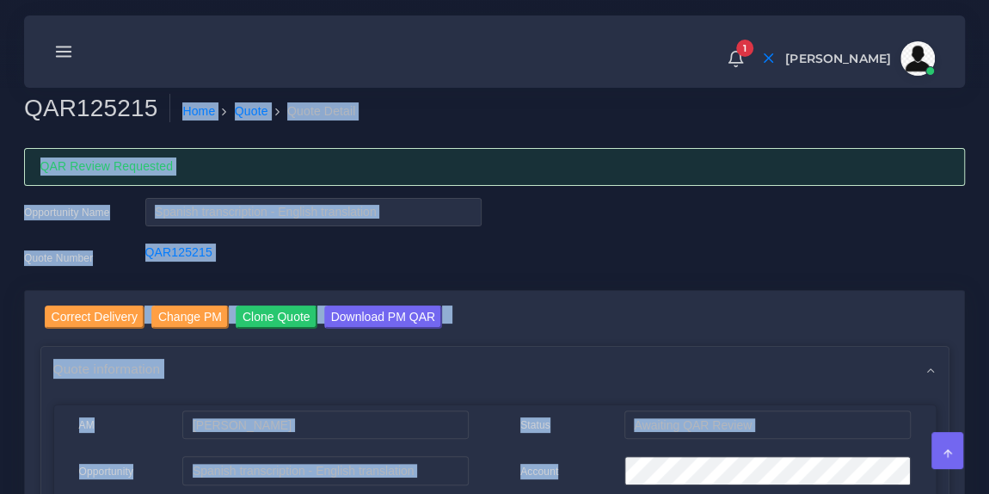
drag, startPoint x: 149, startPoint y: 111, endPoint x: 25, endPoint y: 101, distance: 124.3
click at [25, 101] on body "1 Notifications 1 New Driver Update: Extra Quality renamed to Quality Changed" at bounding box center [494, 247] width 989 height 494
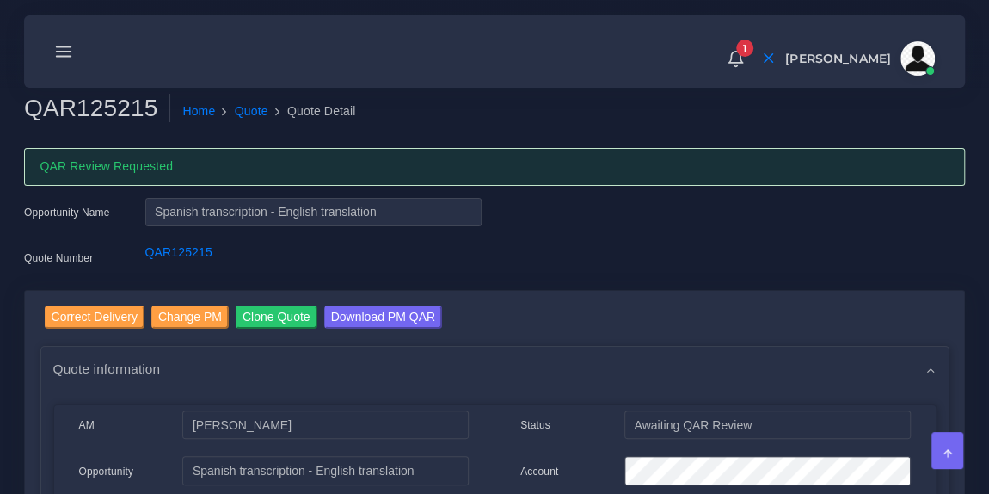
click at [51, 105] on h2 "QAR125215" at bounding box center [97, 108] width 146 height 29
copy h2 "QAR125215"
